Goal: Find specific page/section: Find specific page/section

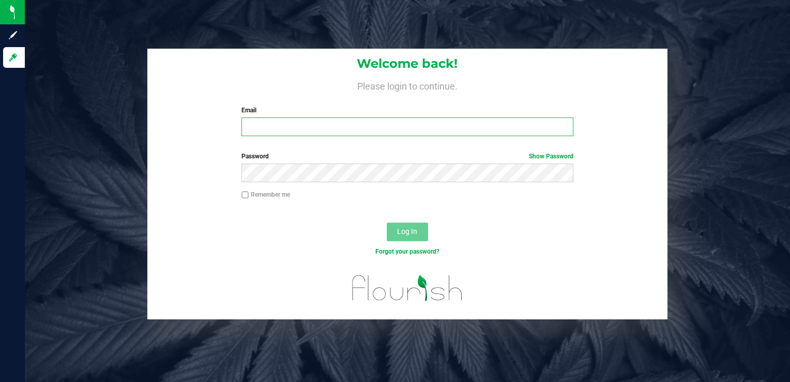
type input "[PERSON_NAME][EMAIL_ADDRESS][DOMAIN_NAME]"
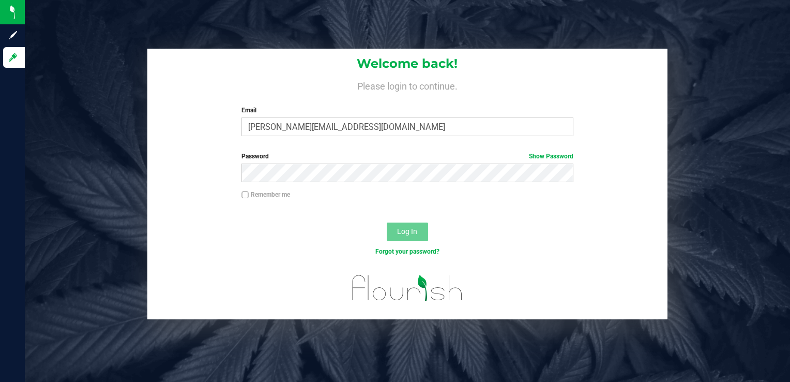
click at [406, 231] on span "Log In" at bounding box center [407, 231] width 20 height 8
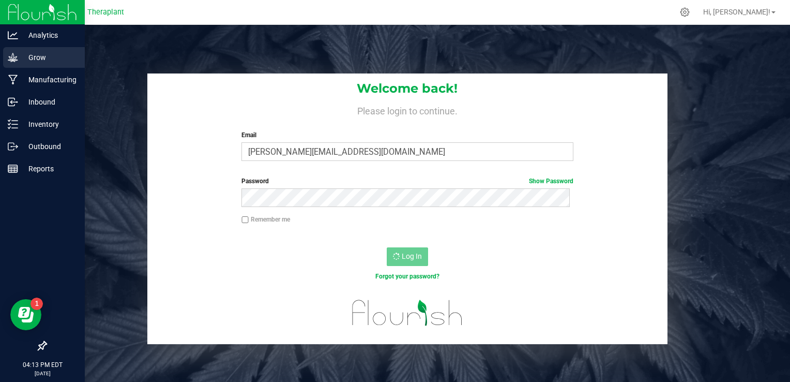
click at [13, 57] on icon at bounding box center [13, 57] width 10 height 9
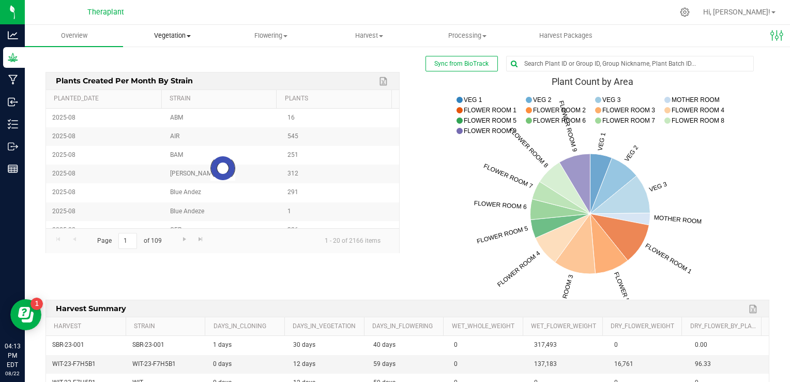
click at [179, 30] on uib-tab-heading "Vegetation Veg groups Veg plants Mother groups Mother plants Apply to plants Pl…" at bounding box center [172, 35] width 97 height 21
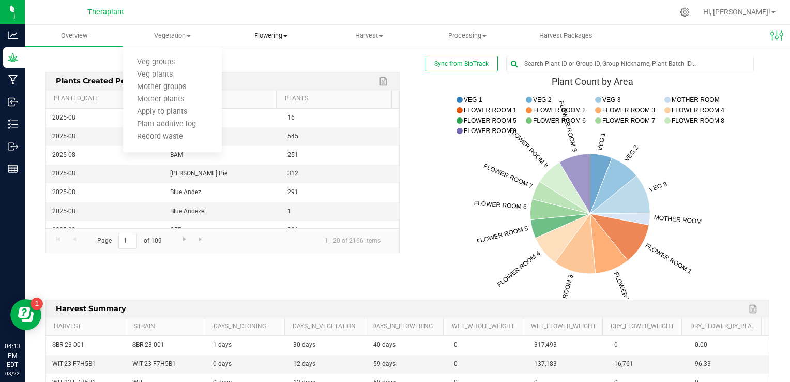
click at [254, 29] on uib-tab-heading "Flowering Create harvest Flowering groups Flowering plants Apply to plants Plan…" at bounding box center [270, 35] width 97 height 21
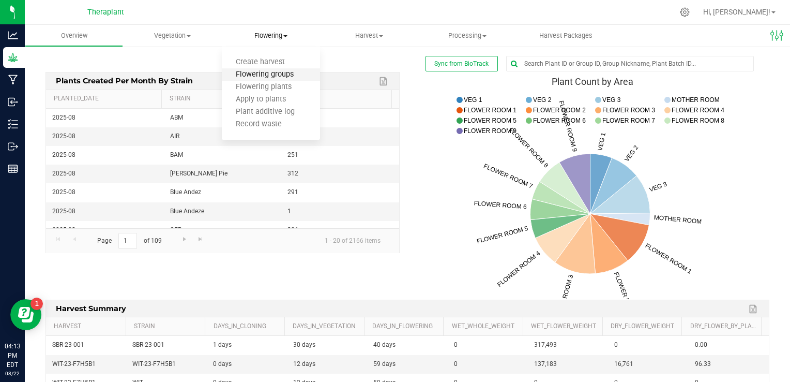
click at [261, 71] on span "Flowering groups" at bounding box center [265, 74] width 86 height 9
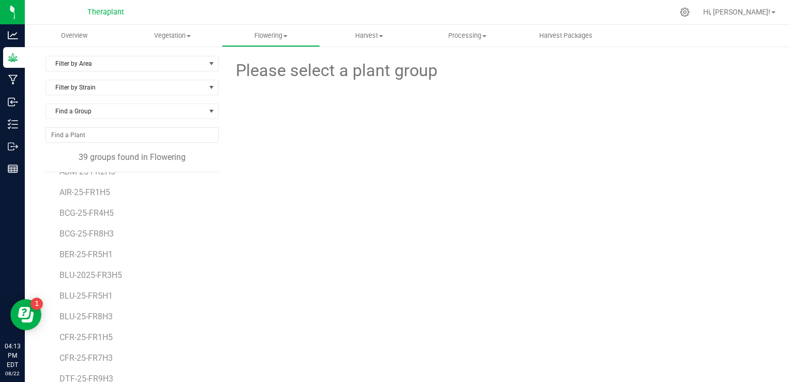
scroll to position [52, 0]
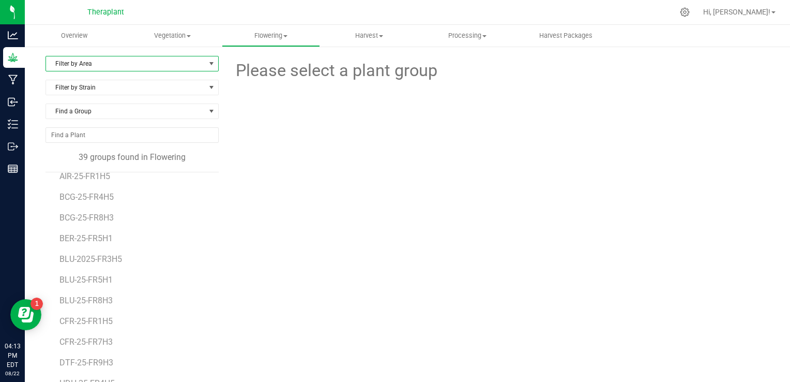
click at [98, 67] on span "Filter by Area" at bounding box center [125, 63] width 159 height 14
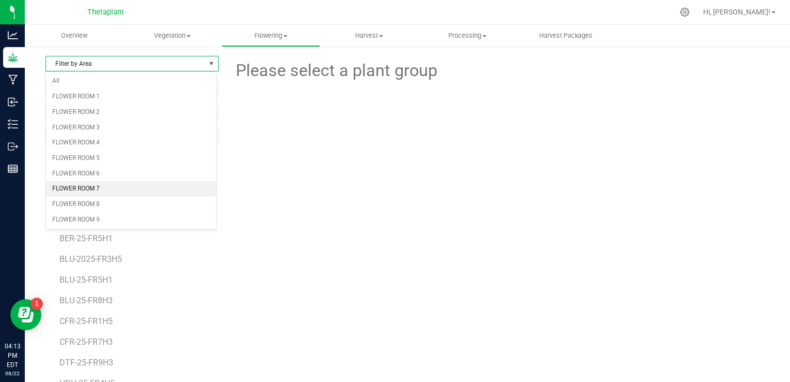
click at [110, 184] on li "FLOWER ROOM 7" at bounding box center [131, 189] width 170 height 16
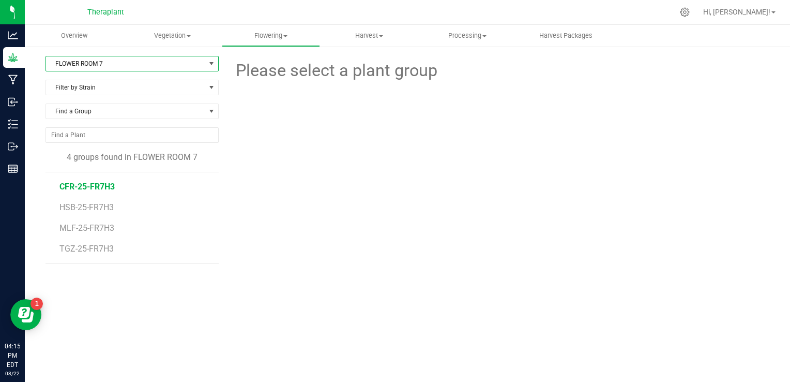
click at [95, 185] on span "CFR-25-FR7H3" at bounding box center [86, 187] width 55 height 10
